Goal: Information Seeking & Learning: Learn about a topic

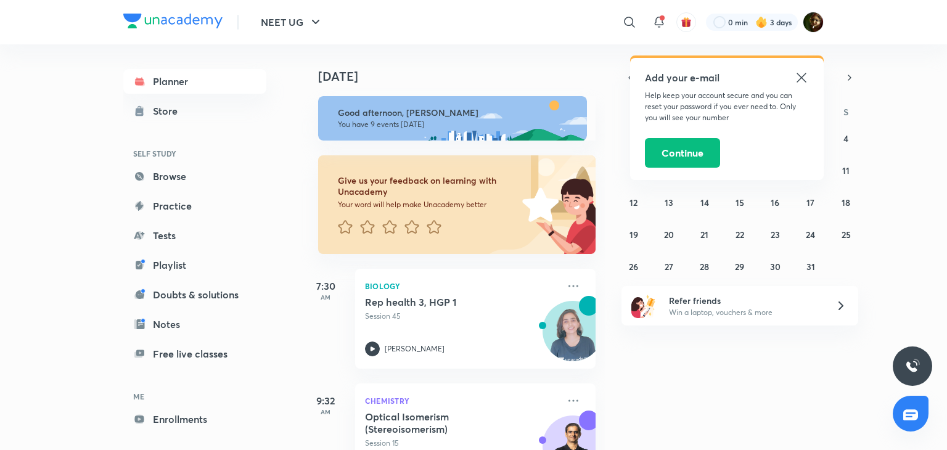
click at [801, 78] on icon at bounding box center [800, 77] width 9 height 9
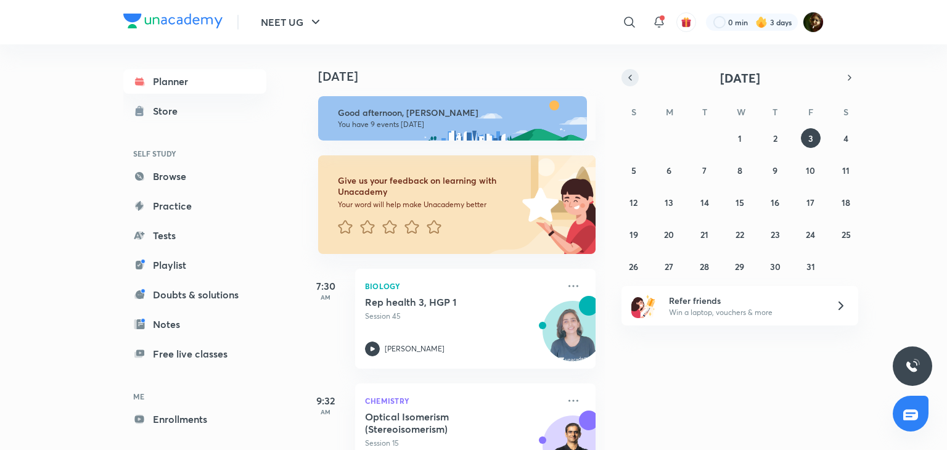
click at [623, 76] on button "button" at bounding box center [629, 77] width 17 height 17
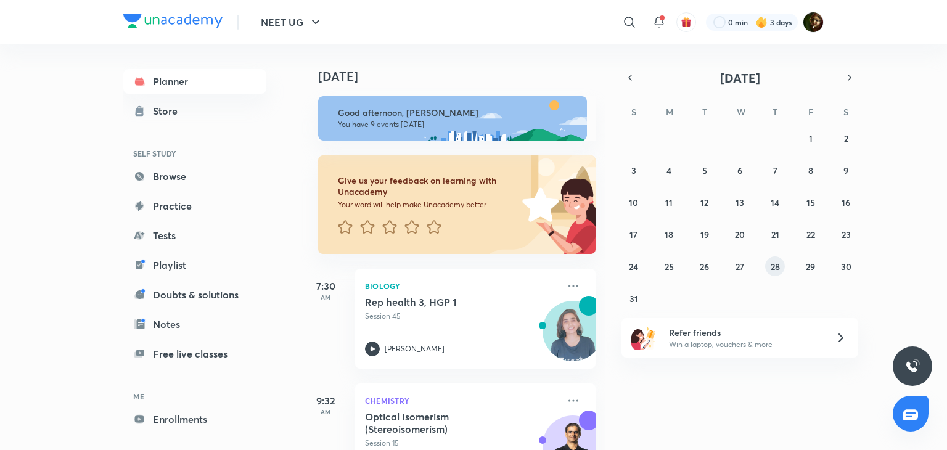
click at [772, 265] on abbr "28" at bounding box center [775, 267] width 9 height 12
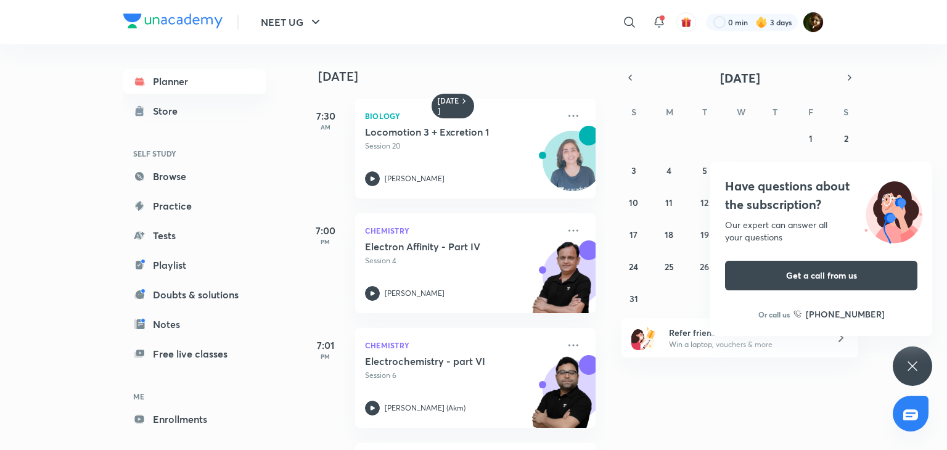
click at [905, 366] on icon at bounding box center [912, 366] width 15 height 15
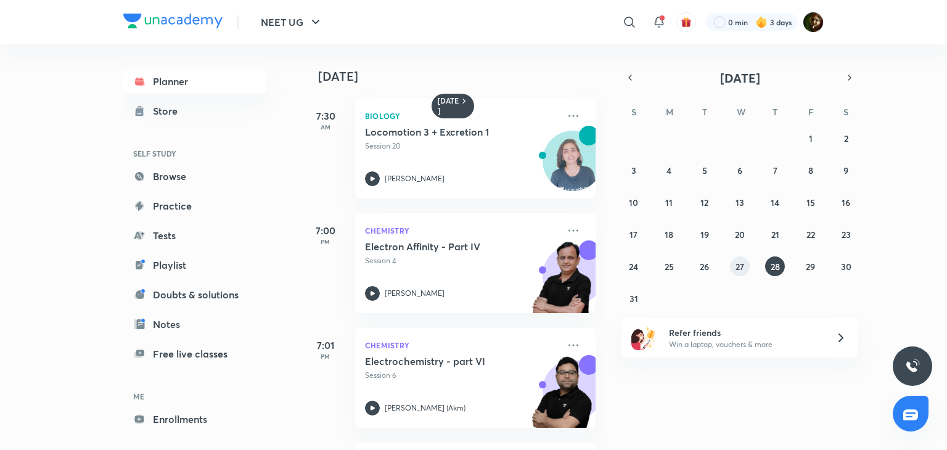
click at [732, 272] on button "27" at bounding box center [740, 266] width 20 height 20
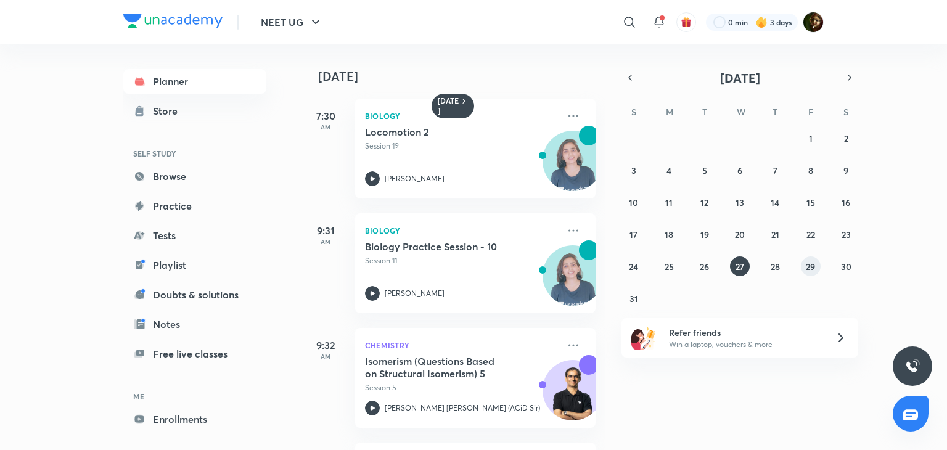
click at [808, 262] on abbr "29" at bounding box center [810, 267] width 9 height 12
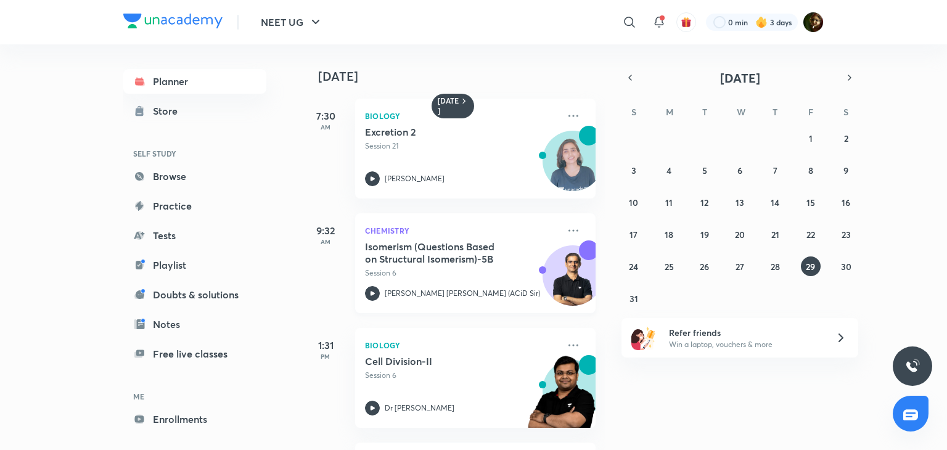
click at [374, 292] on icon at bounding box center [372, 293] width 15 height 15
click at [850, 267] on abbr "30" at bounding box center [846, 267] width 10 height 12
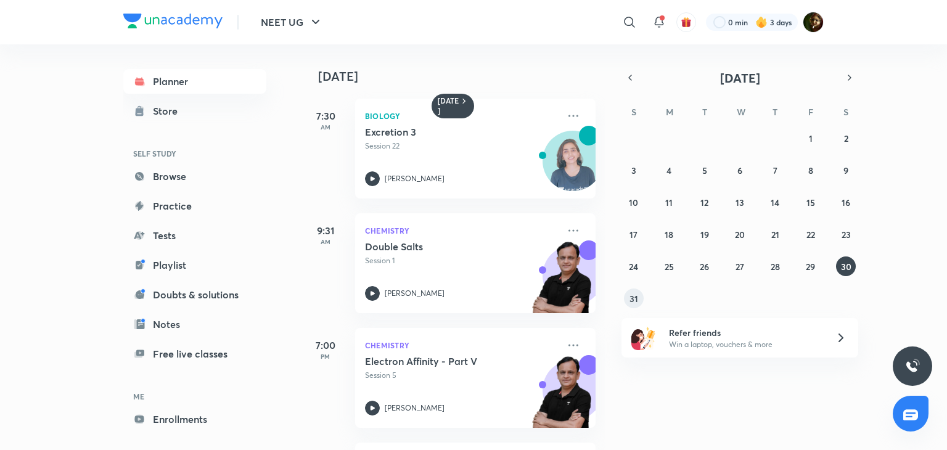
click at [641, 294] on button "31" at bounding box center [634, 299] width 20 height 20
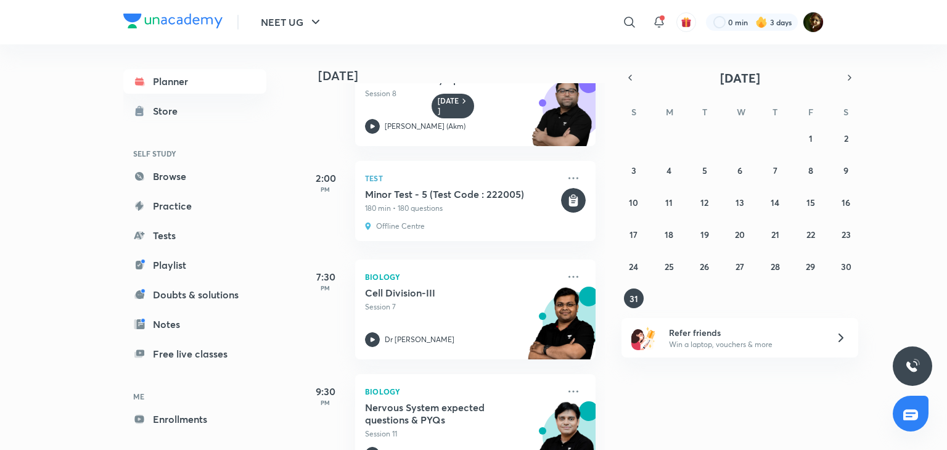
scroll to position [373, 0]
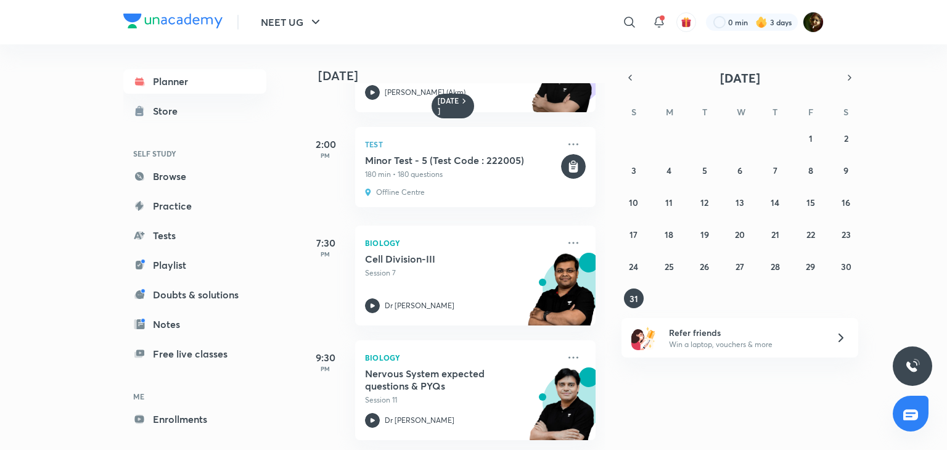
click at [837, 334] on icon at bounding box center [840, 337] width 15 height 15
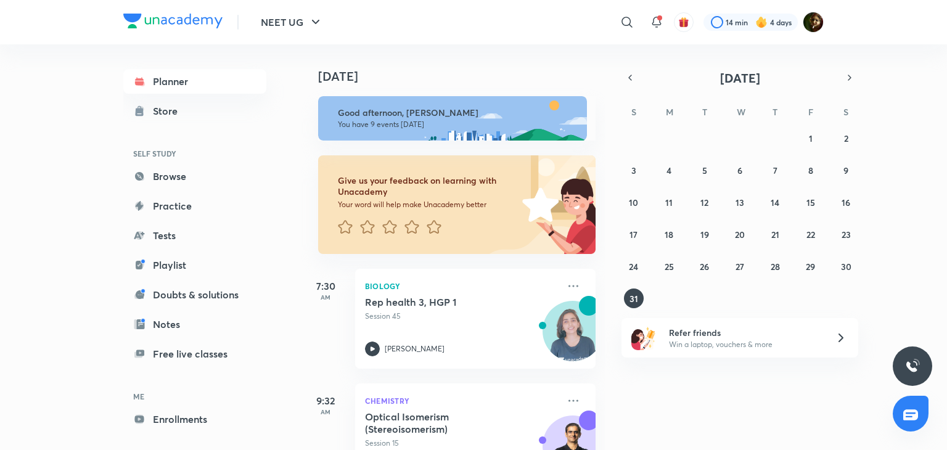
click at [838, 334] on icon at bounding box center [840, 337] width 15 height 15
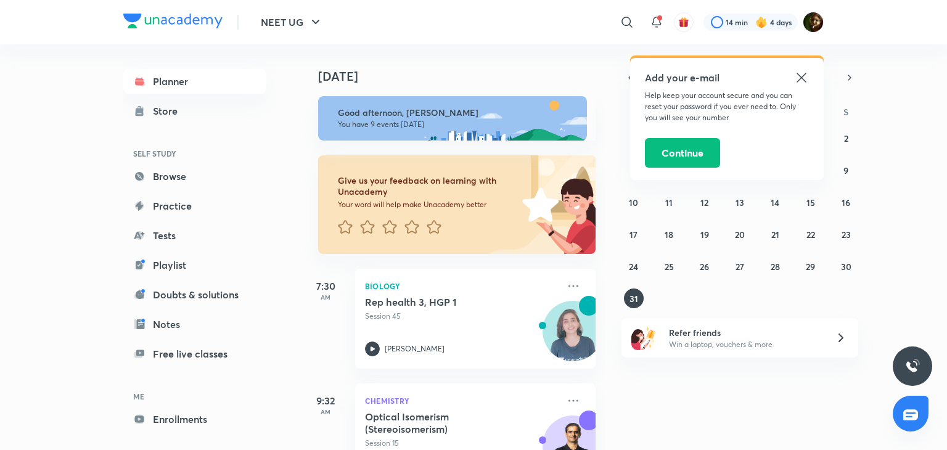
click at [797, 80] on icon at bounding box center [801, 77] width 15 height 15
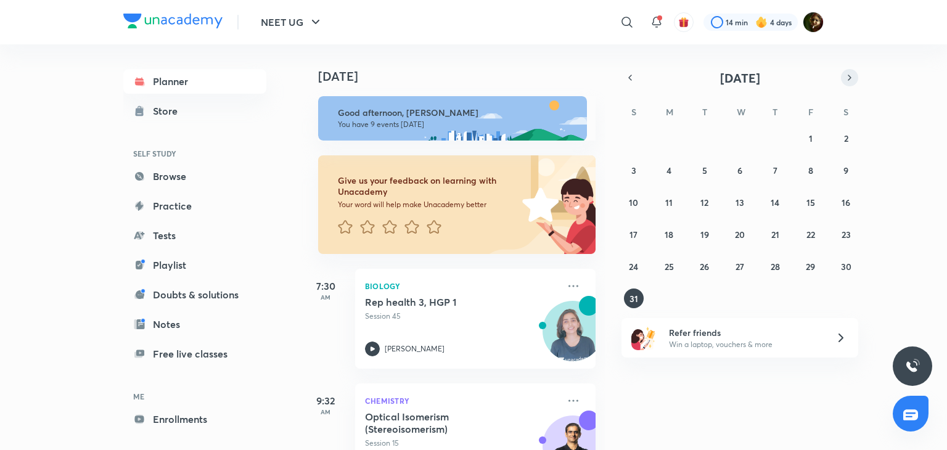
click at [848, 75] on icon "button" at bounding box center [849, 77] width 2 height 5
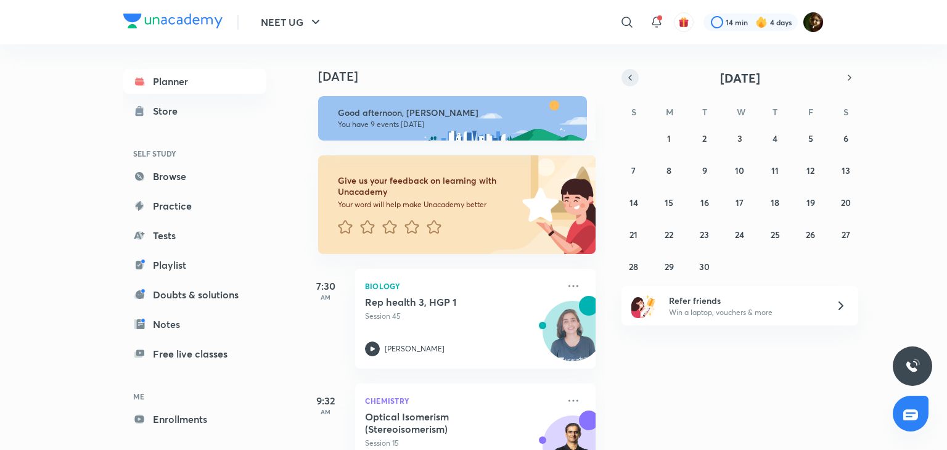
click at [626, 72] on button "button" at bounding box center [629, 77] width 17 height 17
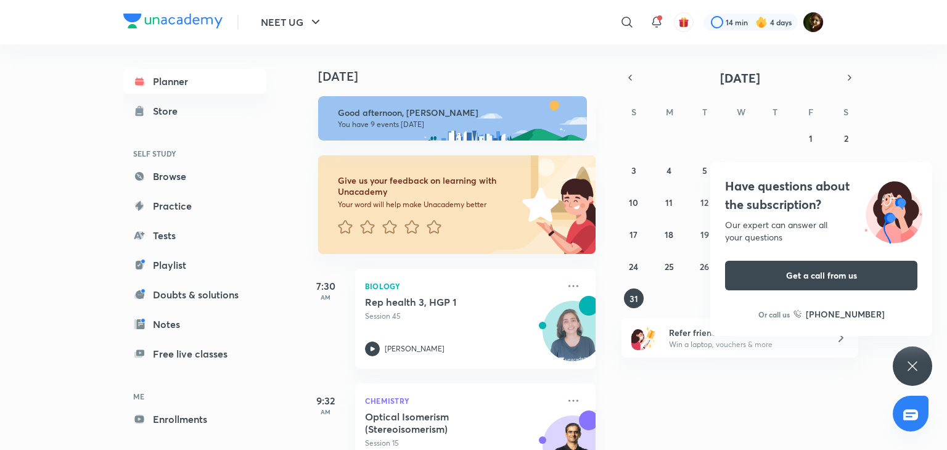
click at [911, 350] on div "Have questions about the subscription? Our expert can answer all your questions…" at bounding box center [912, 365] width 39 height 39
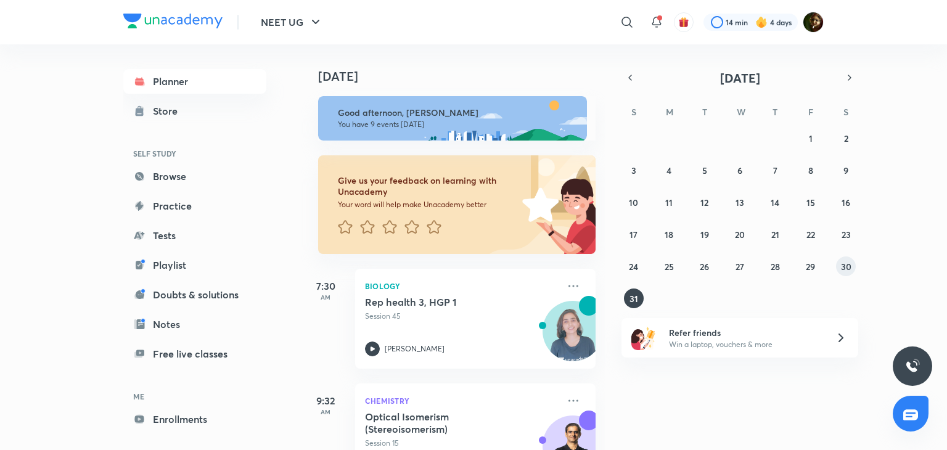
click at [853, 266] on button "30" at bounding box center [846, 266] width 20 height 20
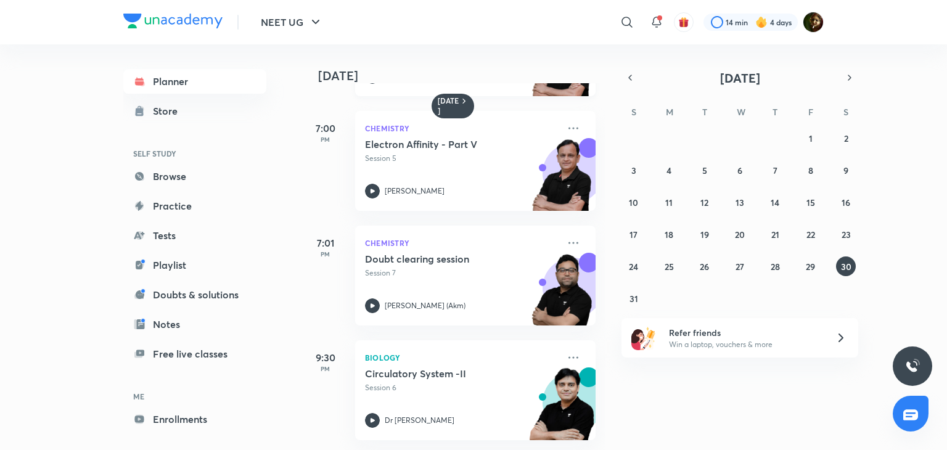
scroll to position [227, 0]
click at [631, 294] on abbr "31" at bounding box center [633, 299] width 9 height 12
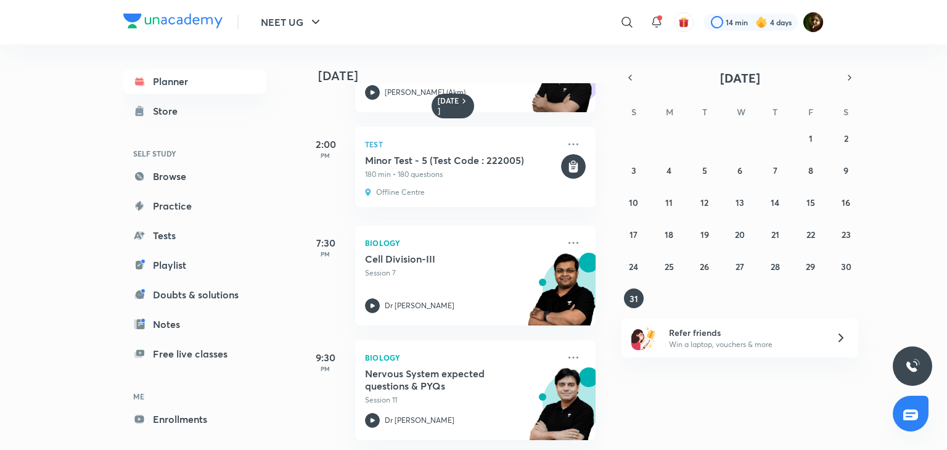
scroll to position [0, 0]
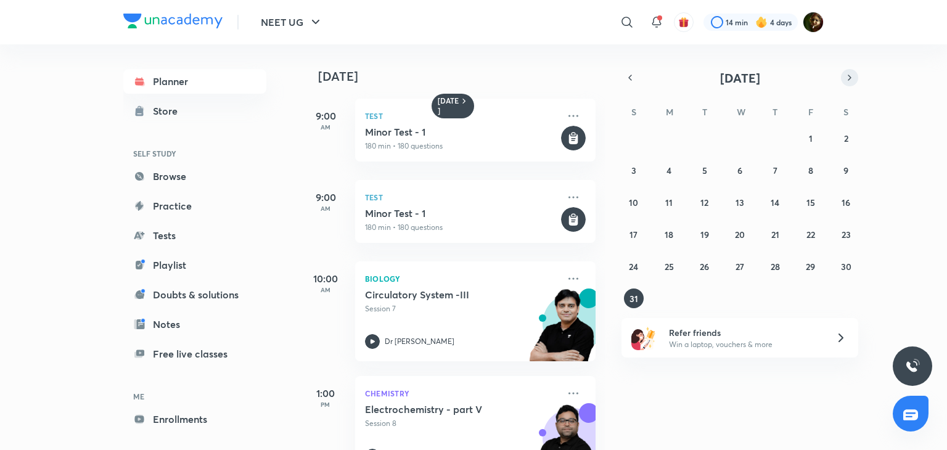
click at [850, 79] on icon "button" at bounding box center [850, 77] width 10 height 11
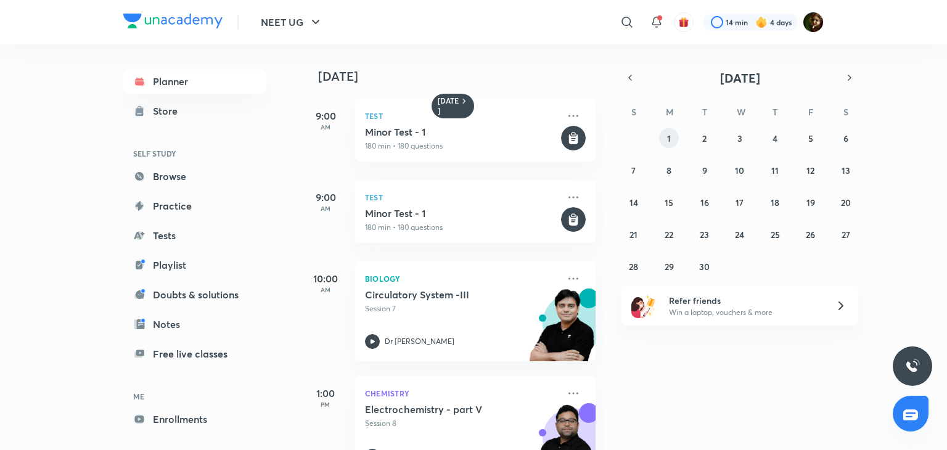
click at [672, 135] on button "1" at bounding box center [669, 138] width 20 height 20
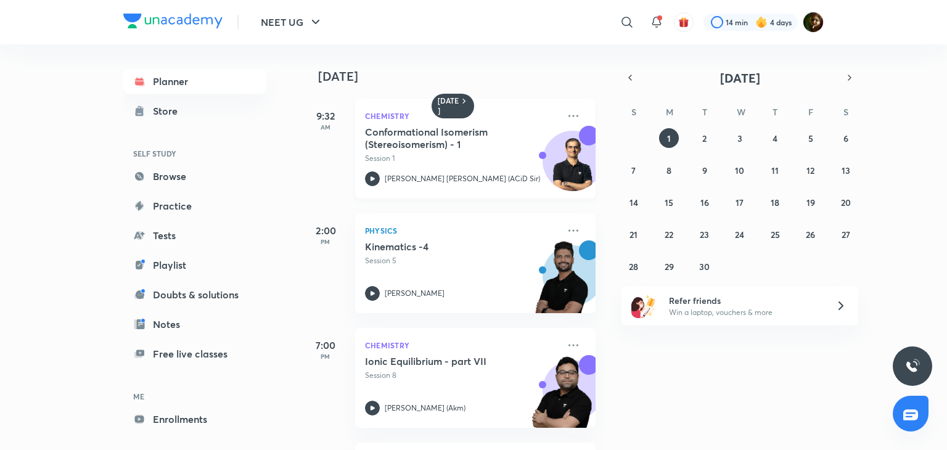
click at [412, 142] on h5 "Conformational Isomerism (Stereoisomerism) - 1" at bounding box center [442, 138] width 154 height 25
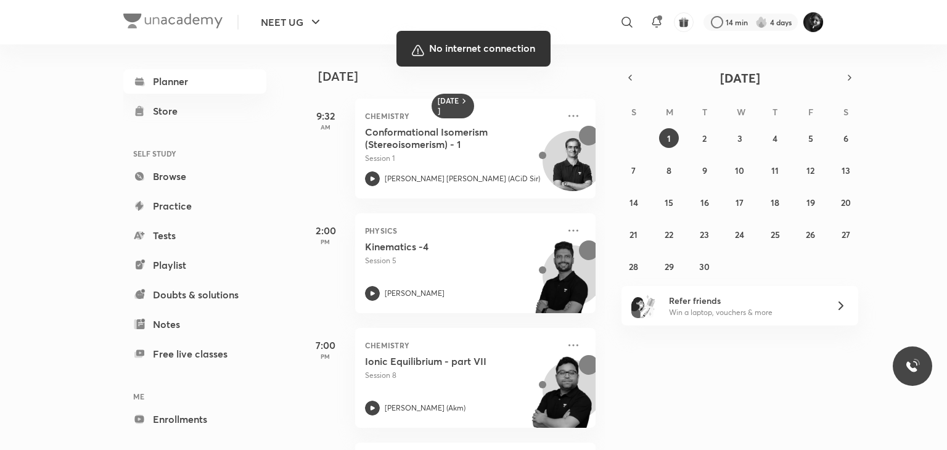
click at [68, 430] on div at bounding box center [473, 225] width 947 height 450
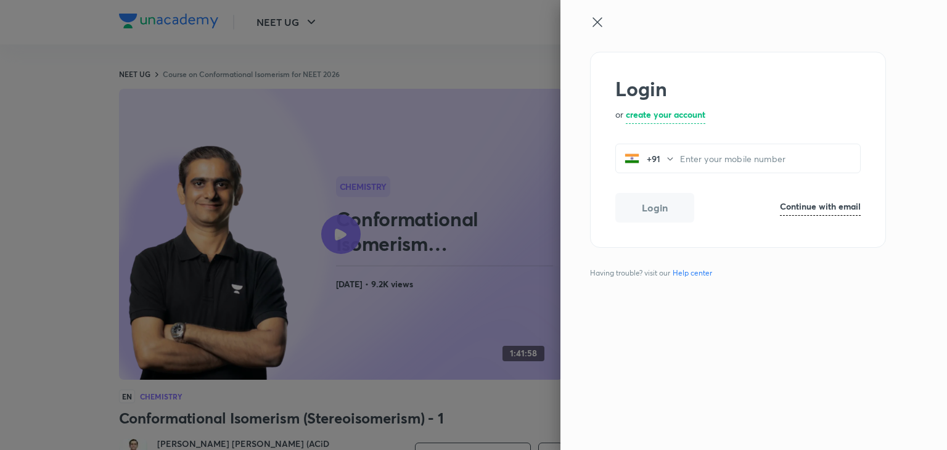
click at [601, 20] on icon at bounding box center [597, 22] width 15 height 15
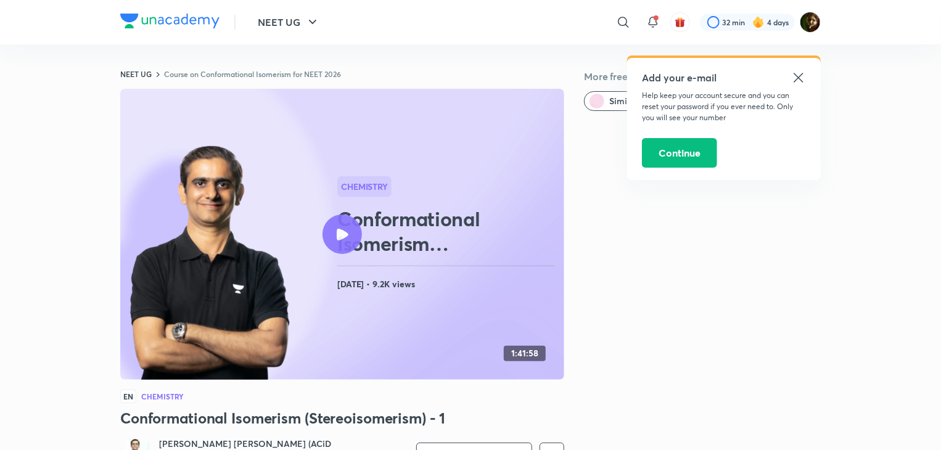
click at [801, 73] on icon at bounding box center [798, 77] width 15 height 15
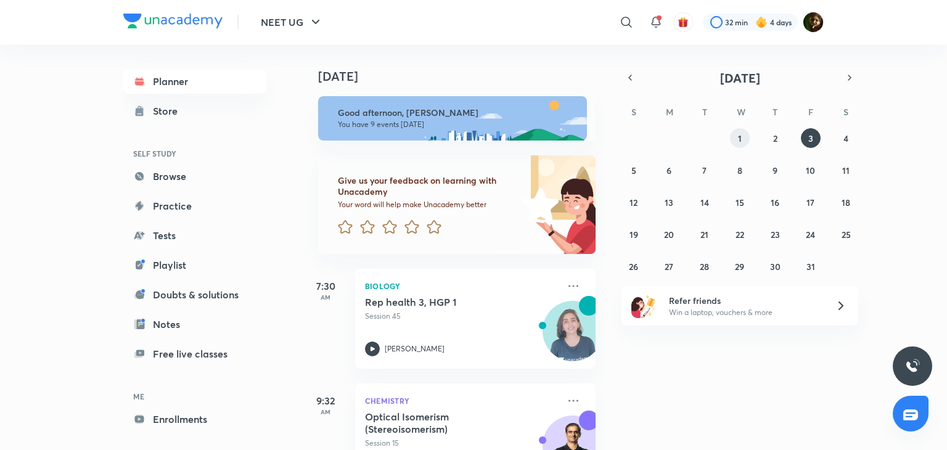
click at [743, 141] on button "1" at bounding box center [740, 138] width 20 height 20
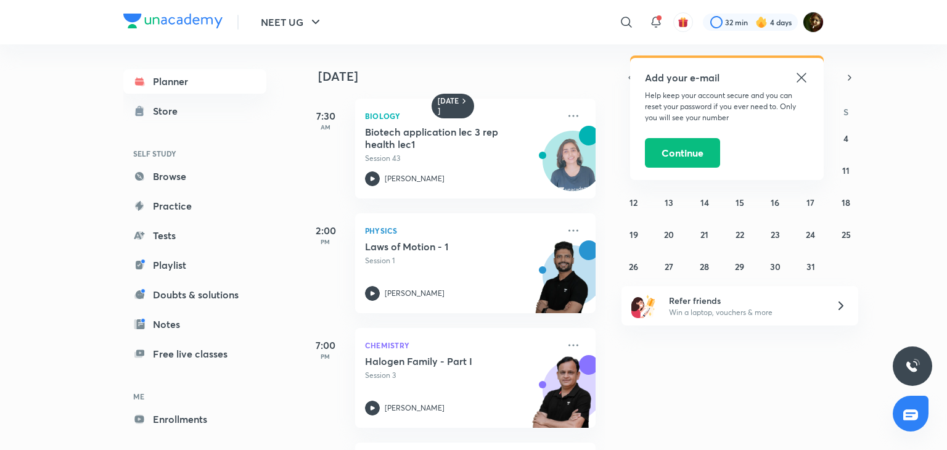
click at [802, 72] on icon at bounding box center [801, 77] width 15 height 15
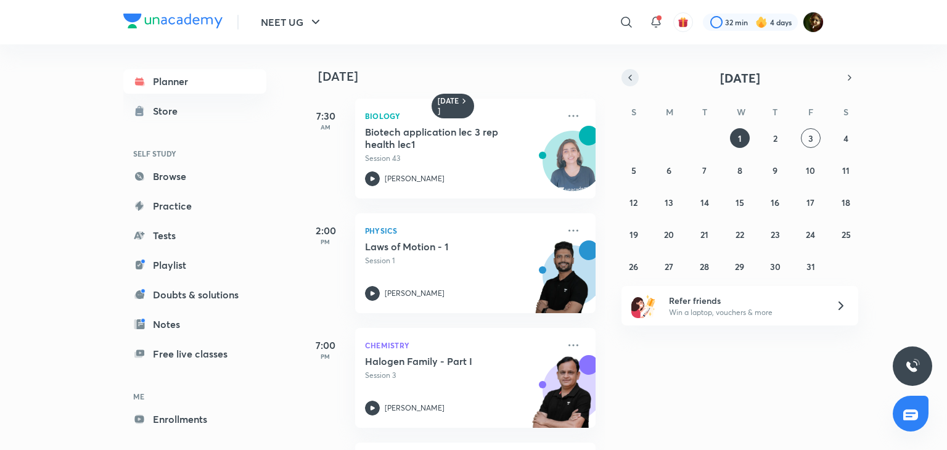
click at [629, 80] on icon "button" at bounding box center [630, 77] width 10 height 11
click at [678, 134] on button "1" at bounding box center [669, 138] width 20 height 20
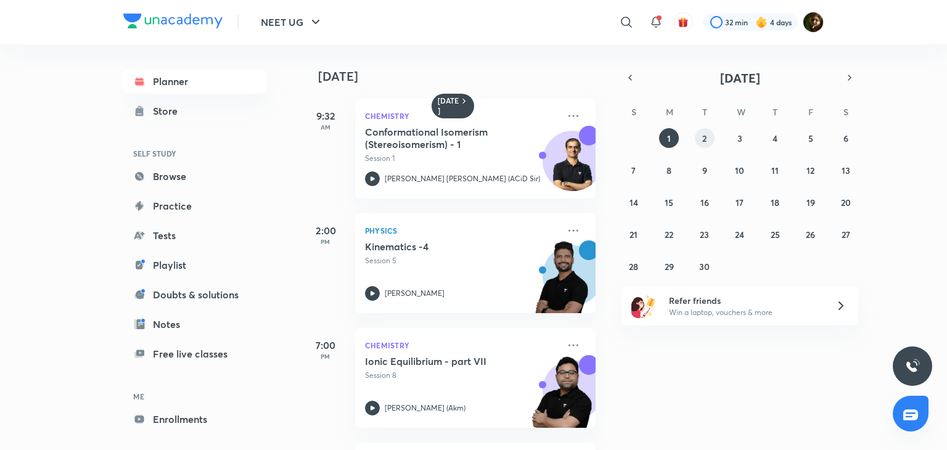
click at [706, 141] on button "2" at bounding box center [705, 138] width 20 height 20
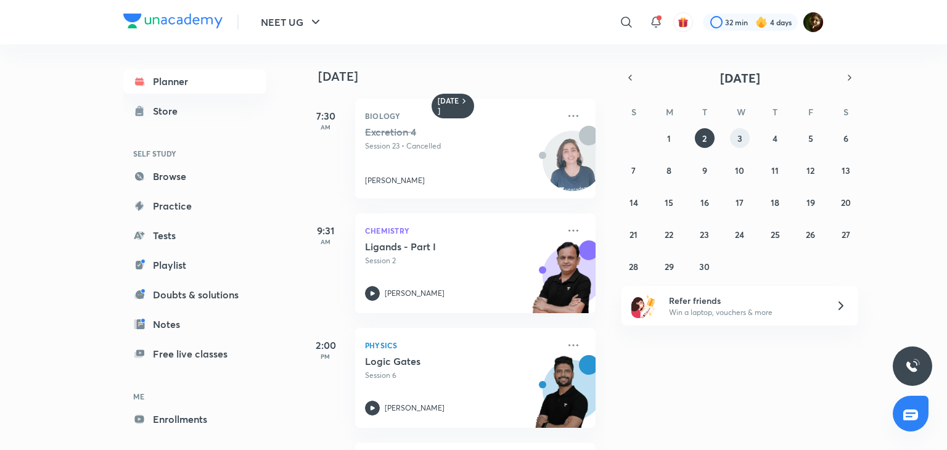
click at [737, 137] on abbr "3" at bounding box center [739, 139] width 5 height 12
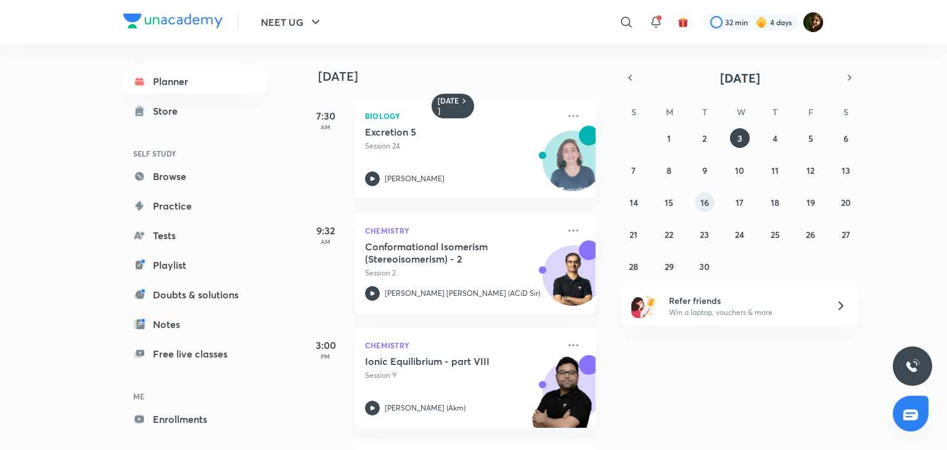
click at [705, 202] on abbr "16" at bounding box center [704, 203] width 9 height 12
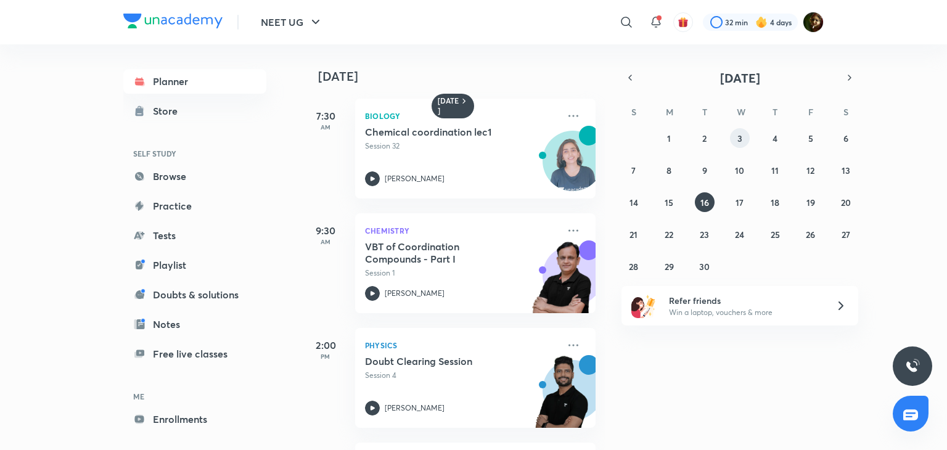
click at [734, 145] on button "3" at bounding box center [740, 138] width 20 height 20
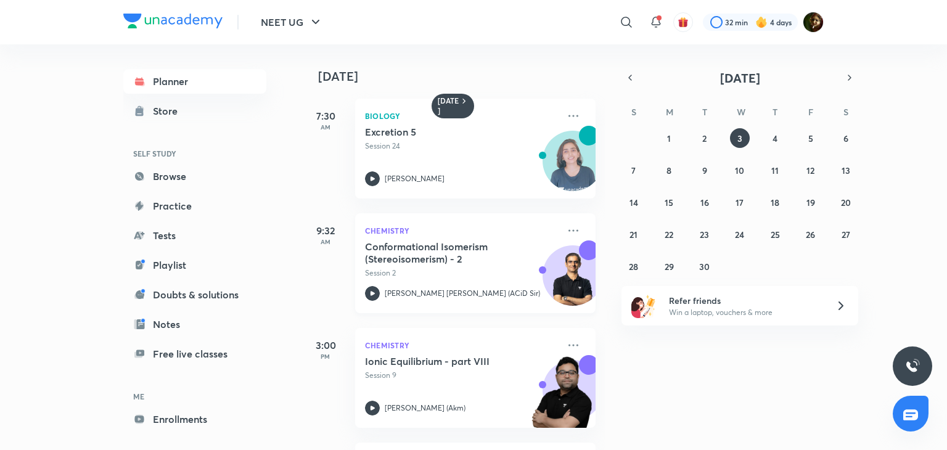
click at [426, 274] on p "Session 2" at bounding box center [462, 273] width 194 height 11
